Goal: Information Seeking & Learning: Learn about a topic

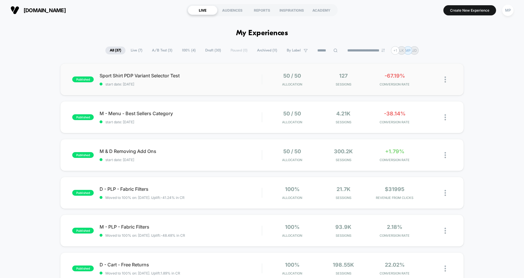
click at [222, 86] on div "published Sport Shirt PDP Variant Selector Test start date: [DATE] 50 / 50 Allo…" at bounding box center [262, 79] width 404 height 32
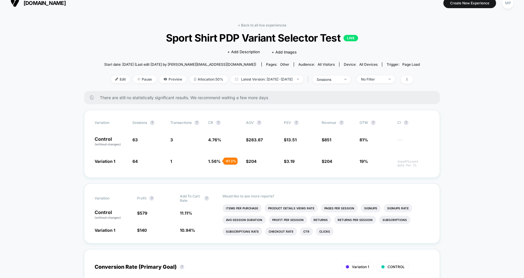
scroll to position [5, 0]
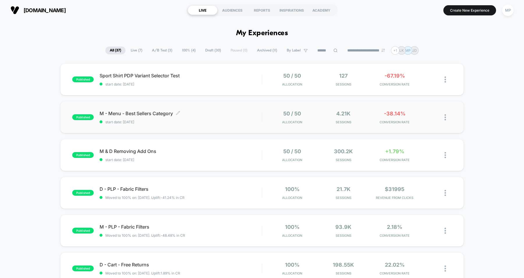
click at [214, 112] on span "M - Menu - Best Sellers Category Click to edit experience details" at bounding box center [181, 114] width 162 height 6
